Goal: Task Accomplishment & Management: Use online tool/utility

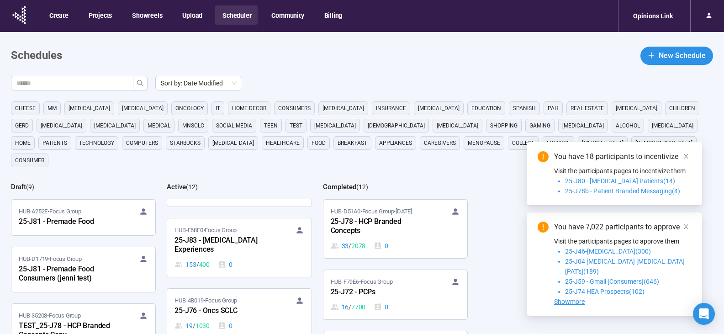
scroll to position [228, 0]
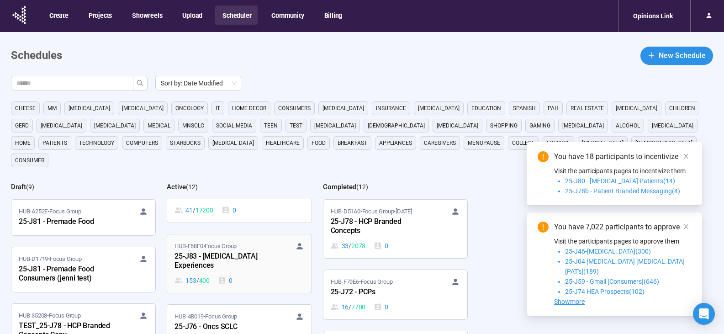
click at [227, 251] on div "25-J83 - [MEDICAL_DATA] Experiences" at bounding box center [224, 261] width 100 height 21
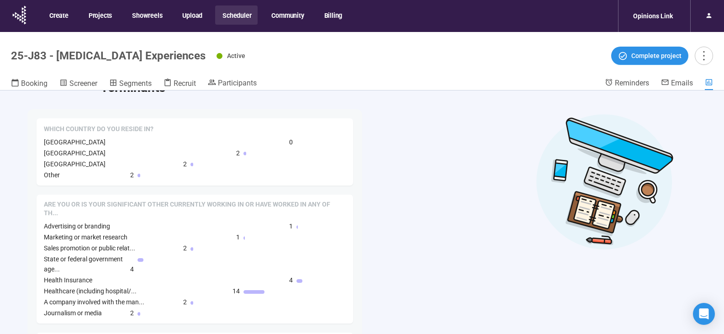
scroll to position [91, 0]
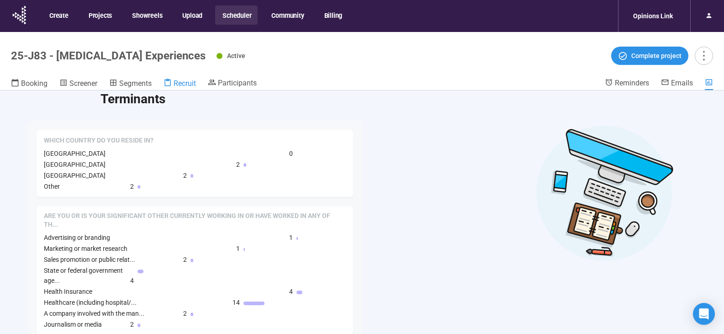
click at [187, 82] on span "Recruit" at bounding box center [185, 83] width 22 height 9
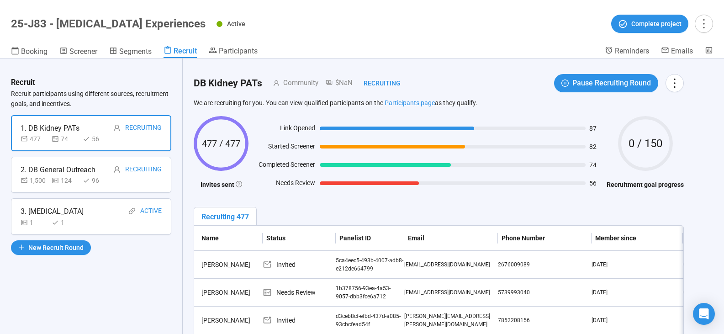
click at [88, 172] on div "2. DB General Outreach" at bounding box center [58, 169] width 75 height 11
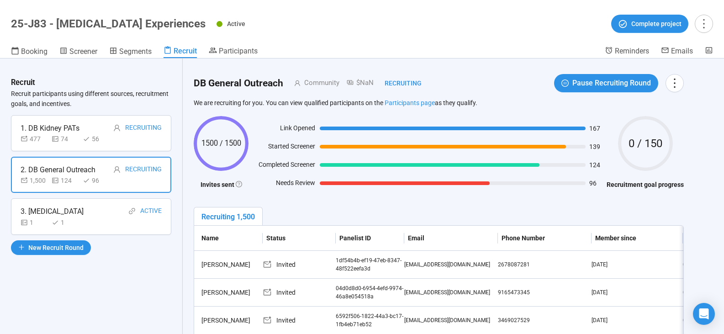
click at [84, 207] on div "3. [MEDICAL_DATA]" at bounding box center [52, 210] width 63 height 11
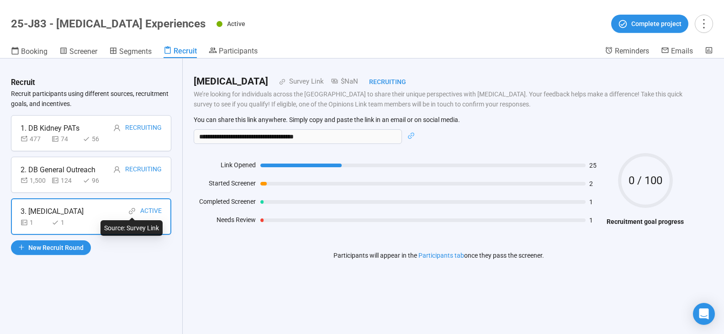
click at [133, 209] on icon "link" at bounding box center [131, 210] width 7 height 7
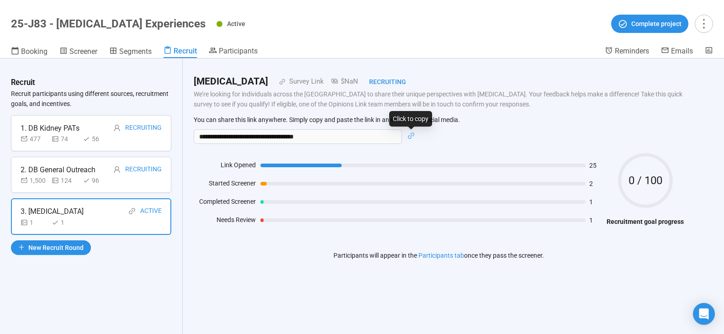
click at [410, 136] on icon "link" at bounding box center [410, 135] width 7 height 7
